Goal: Task Accomplishment & Management: Manage account settings

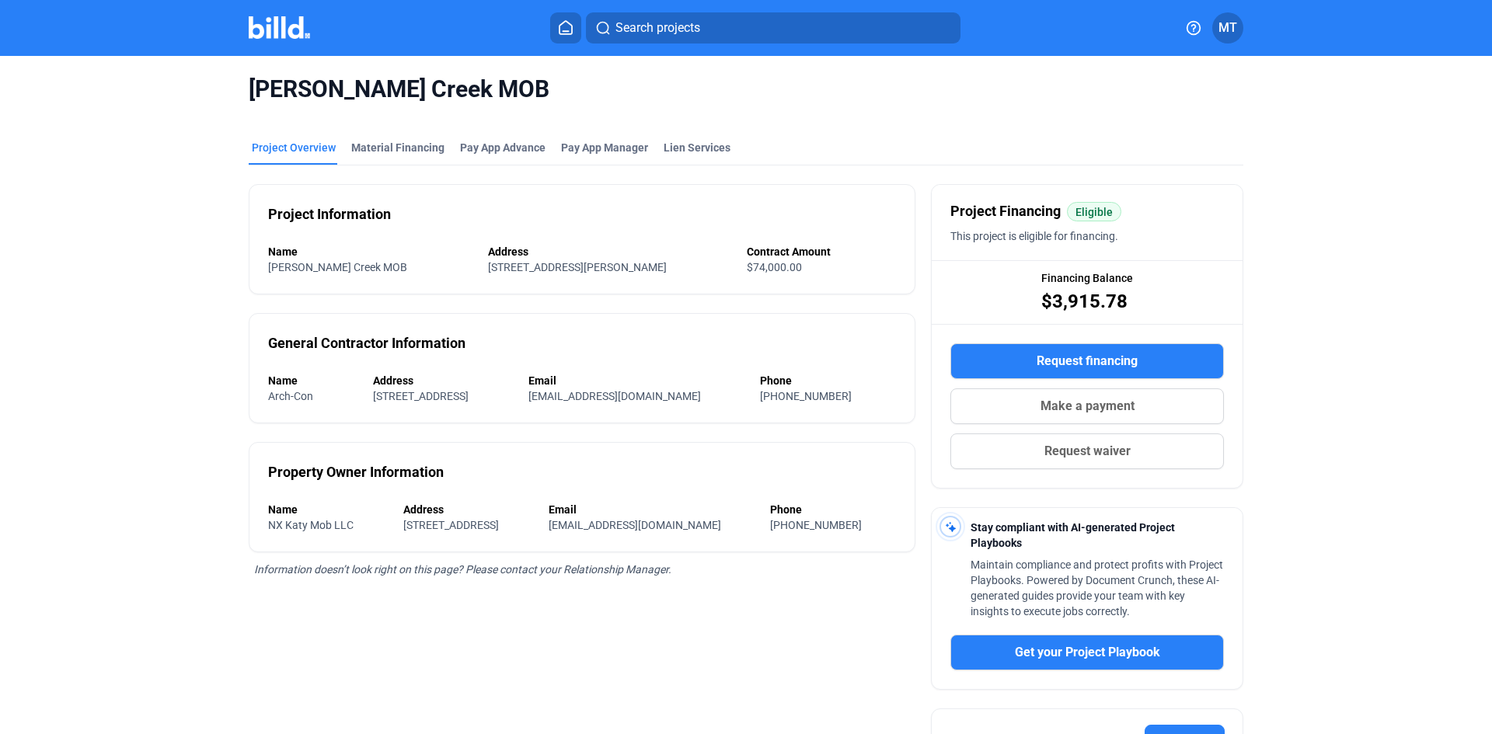
click at [305, 36] on img at bounding box center [279, 27] width 61 height 23
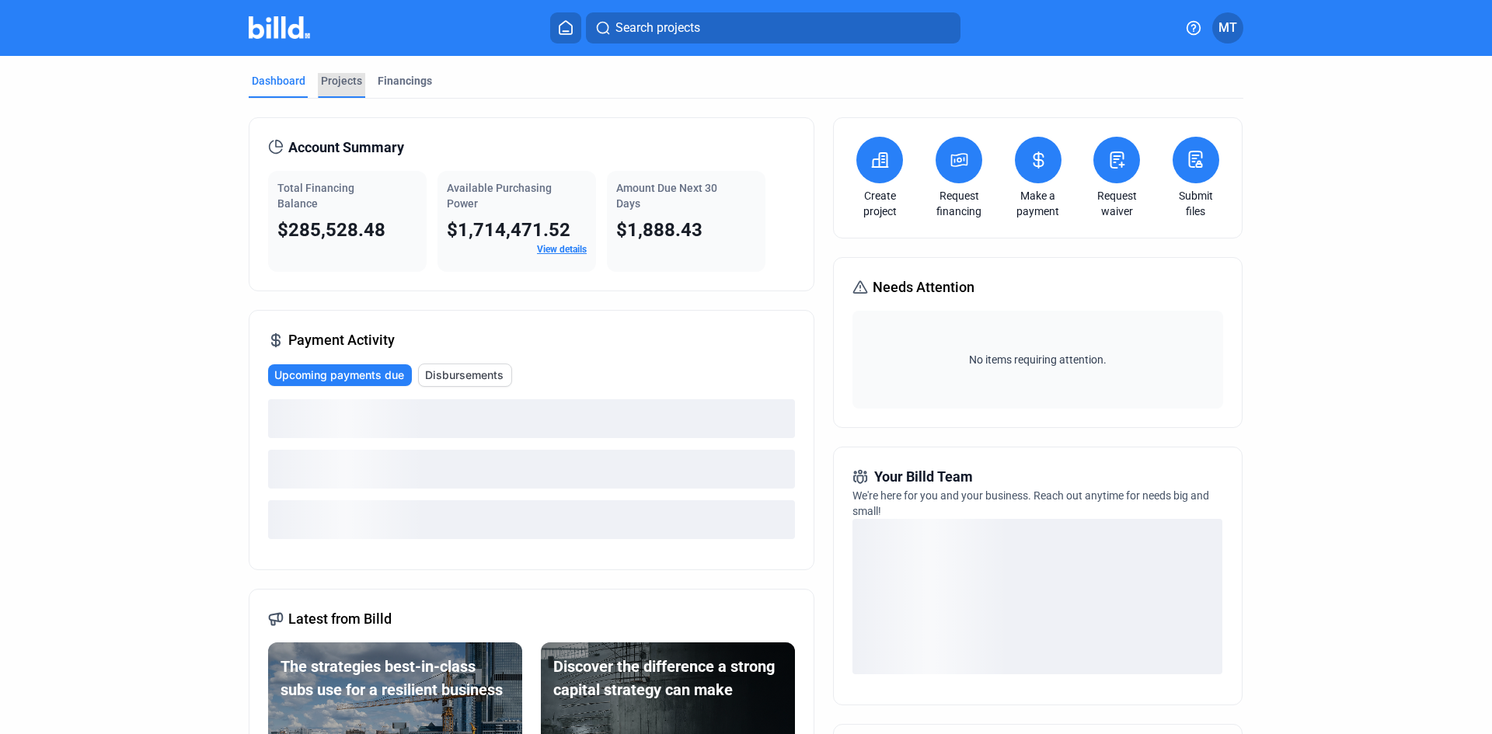
click at [333, 82] on div "Projects" at bounding box center [341, 81] width 41 height 16
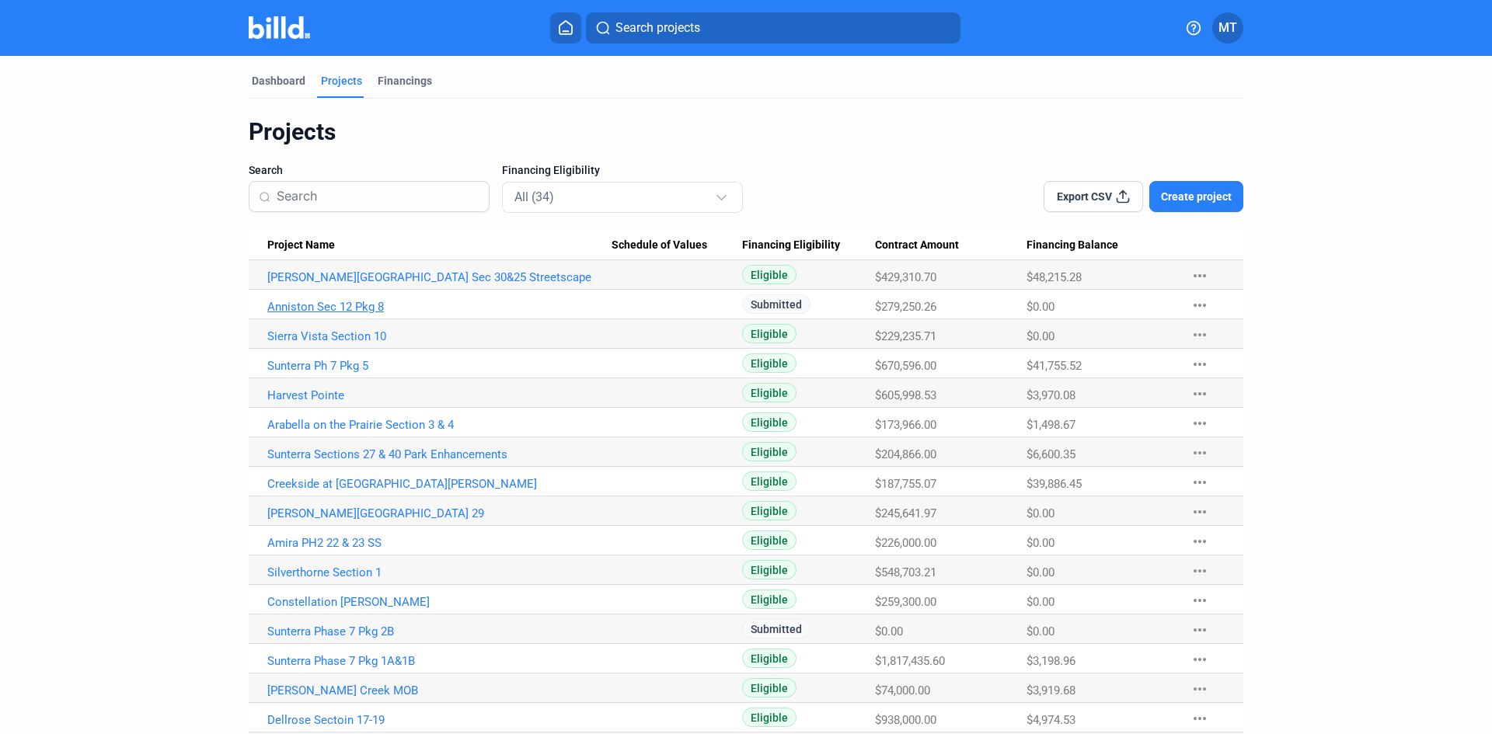
click at [367, 305] on link "Anniston Sec 12 Pkg 8" at bounding box center [439, 307] width 344 height 14
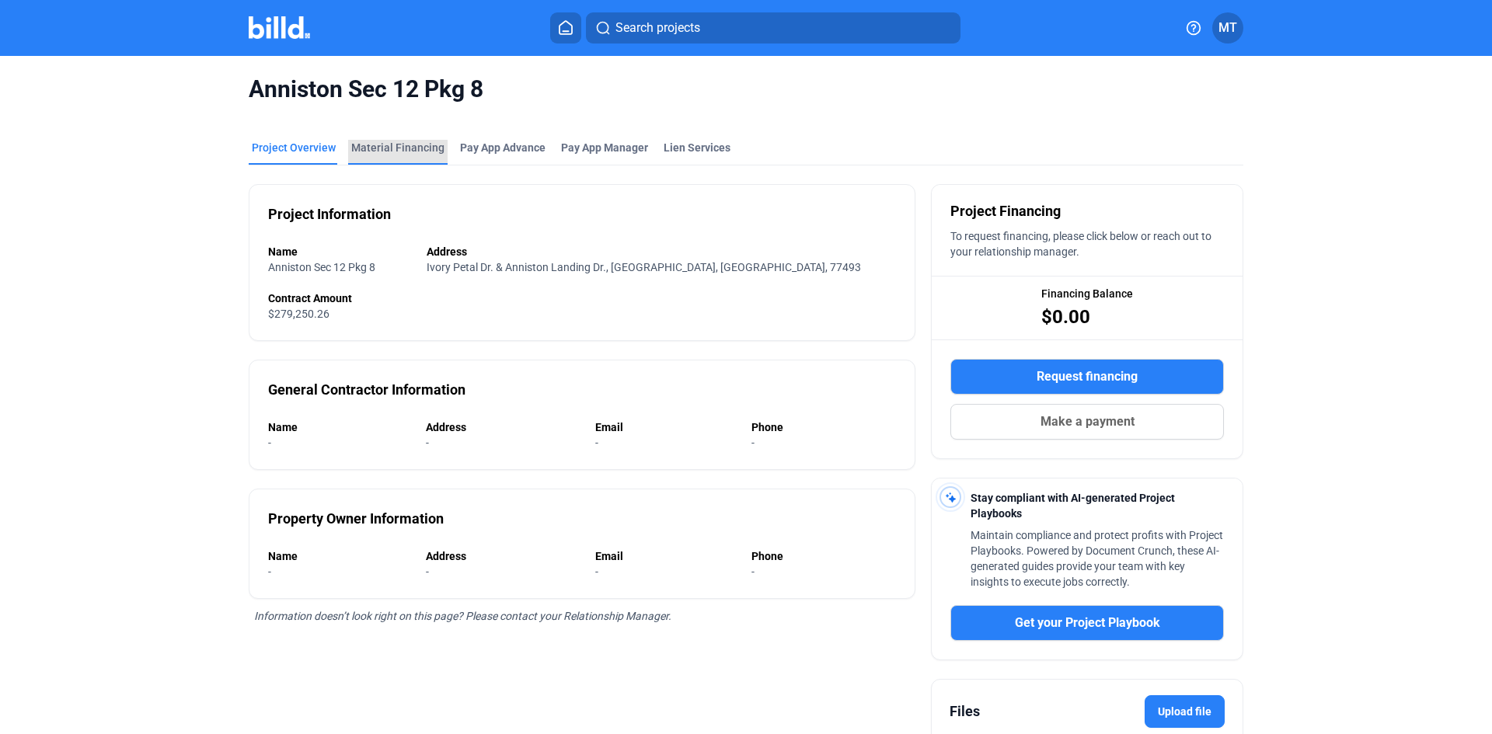
click at [392, 149] on div "Material Financing" at bounding box center [397, 148] width 93 height 16
